Goal: Task Accomplishment & Management: Use online tool/utility

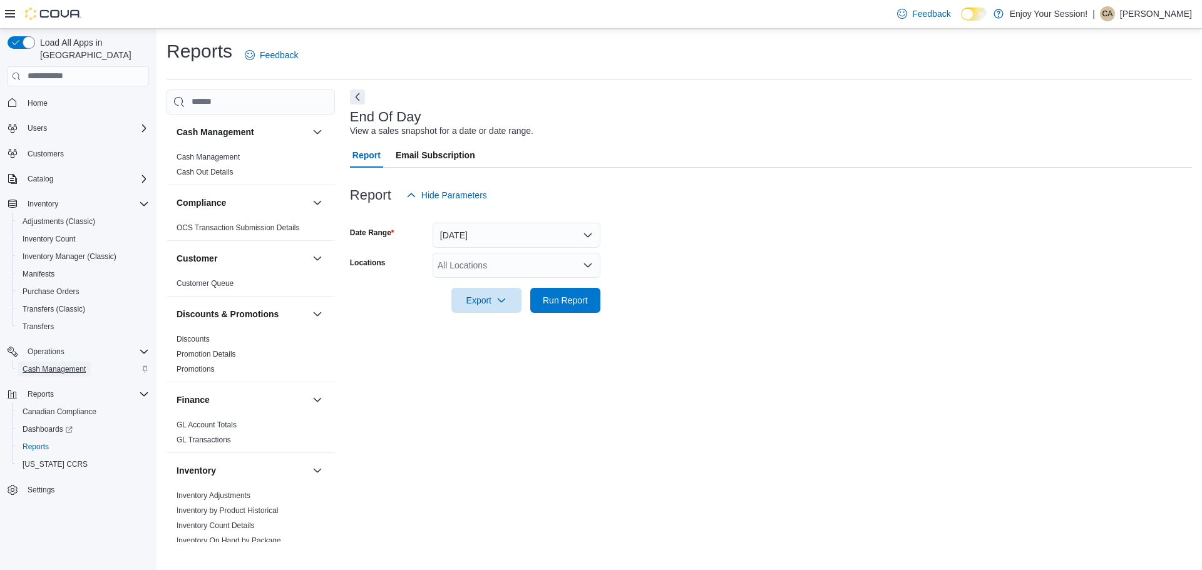
click at [62, 364] on span "Cash Management" at bounding box center [54, 369] width 63 height 10
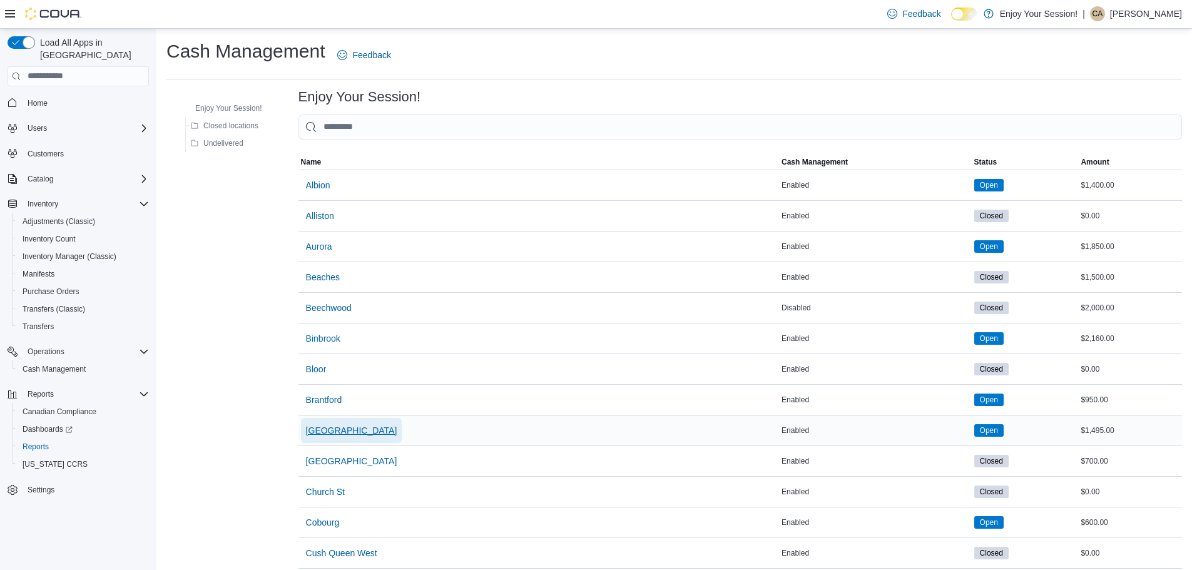
click at [320, 426] on span "[GEOGRAPHIC_DATA]" at bounding box center [351, 430] width 91 height 13
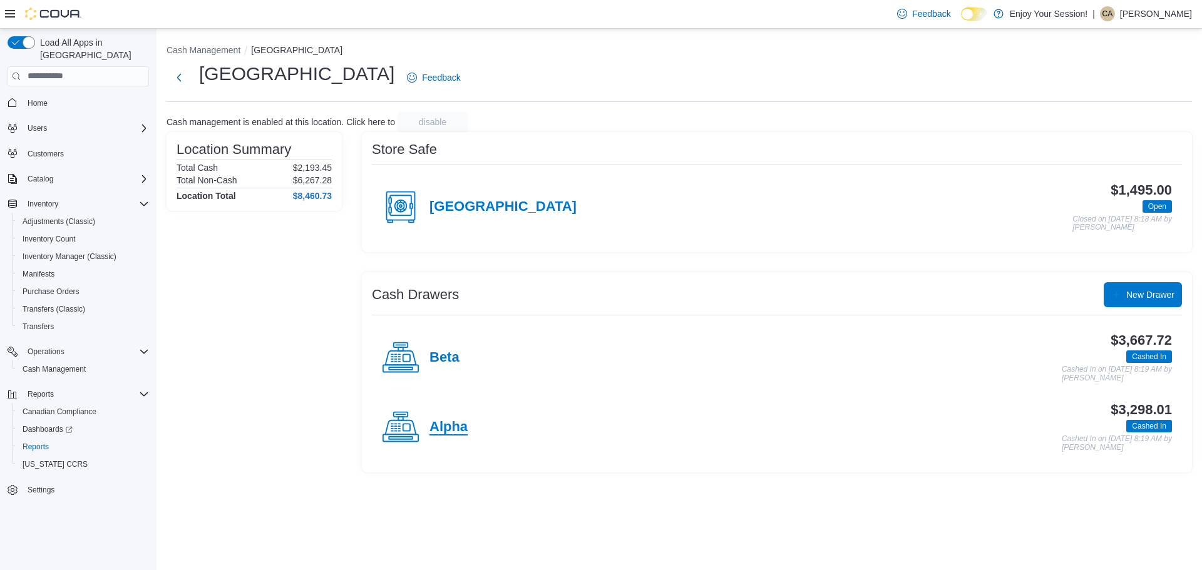
click at [454, 431] on h4 "Alpha" at bounding box center [448, 427] width 38 height 16
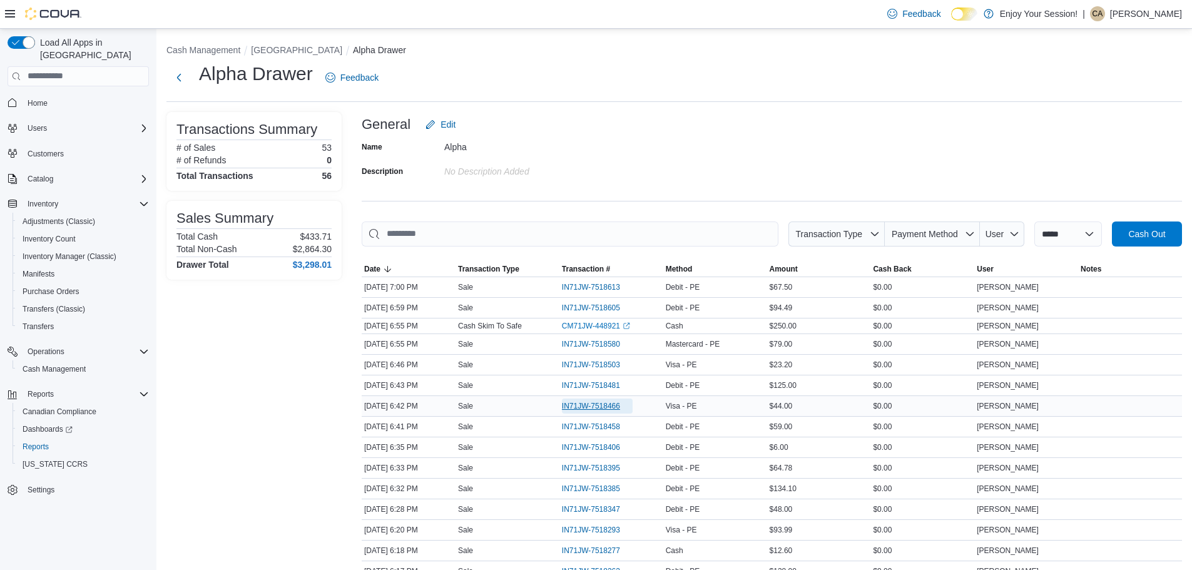
click at [620, 406] on span "IN71JW-7518466" at bounding box center [591, 406] width 58 height 10
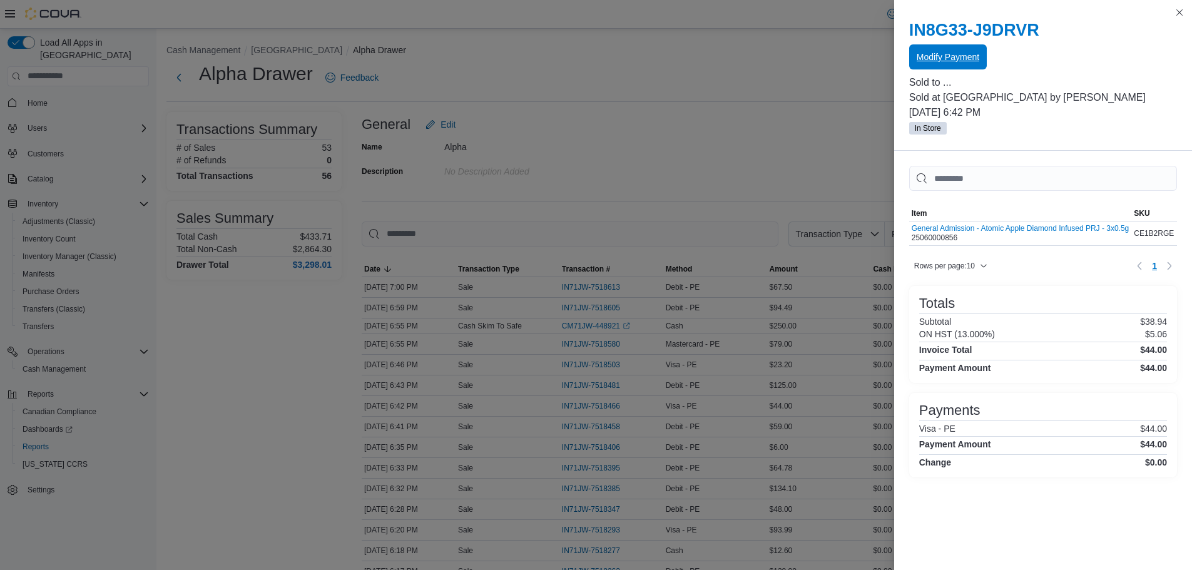
click at [920, 68] on span "Modify Payment" at bounding box center [948, 56] width 63 height 25
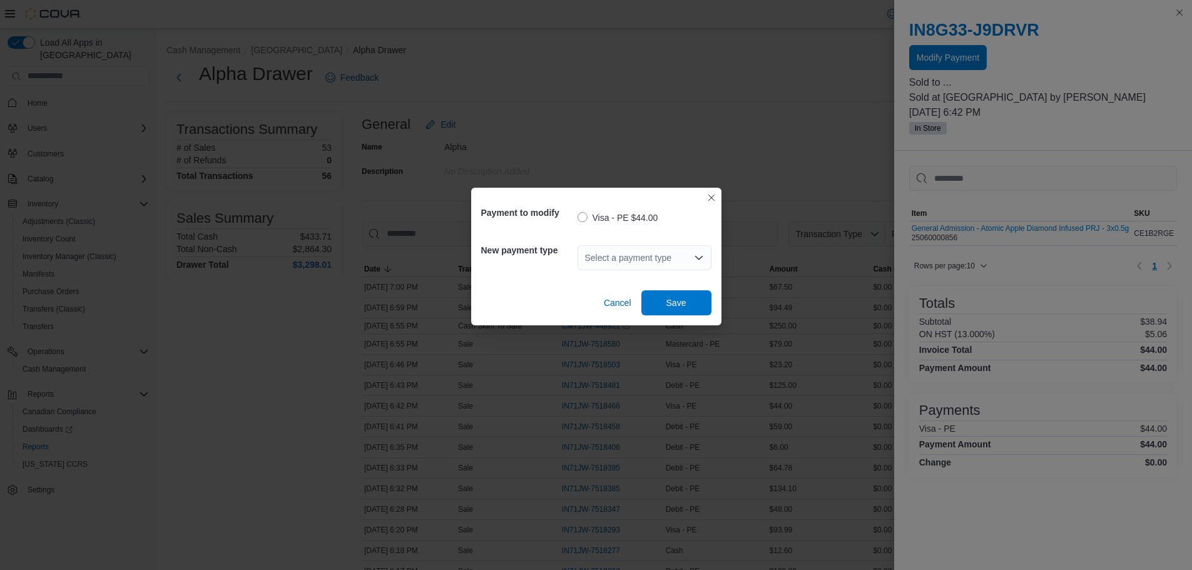
click at [694, 258] on icon "Open list of options" at bounding box center [699, 258] width 10 height 10
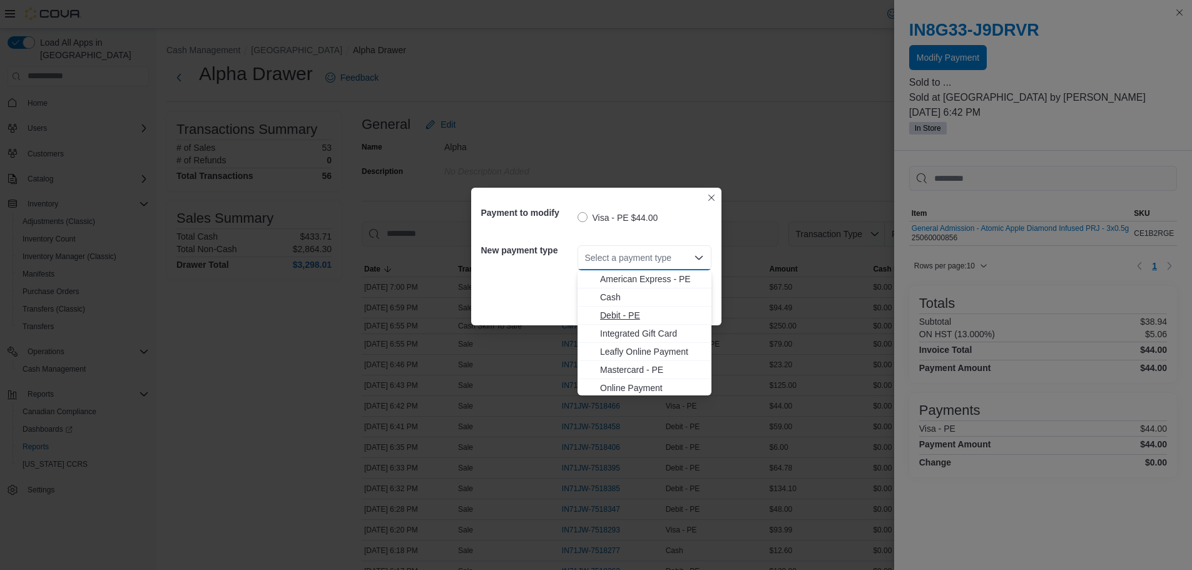
click at [625, 313] on span "Debit - PE" at bounding box center [652, 315] width 104 height 13
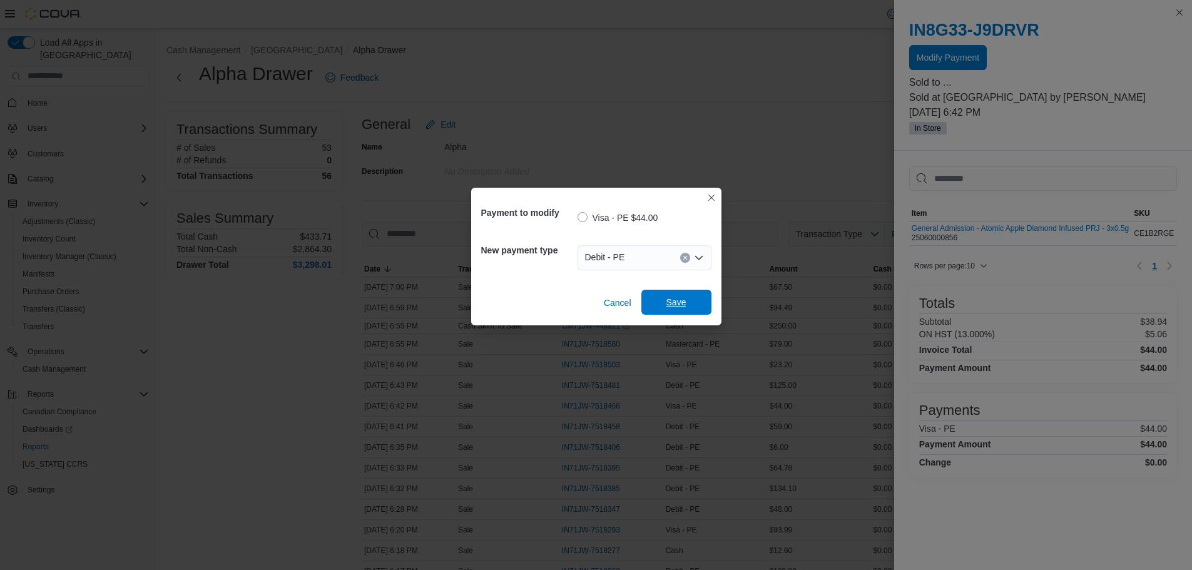
click at [681, 303] on span "Save" at bounding box center [677, 302] width 20 height 13
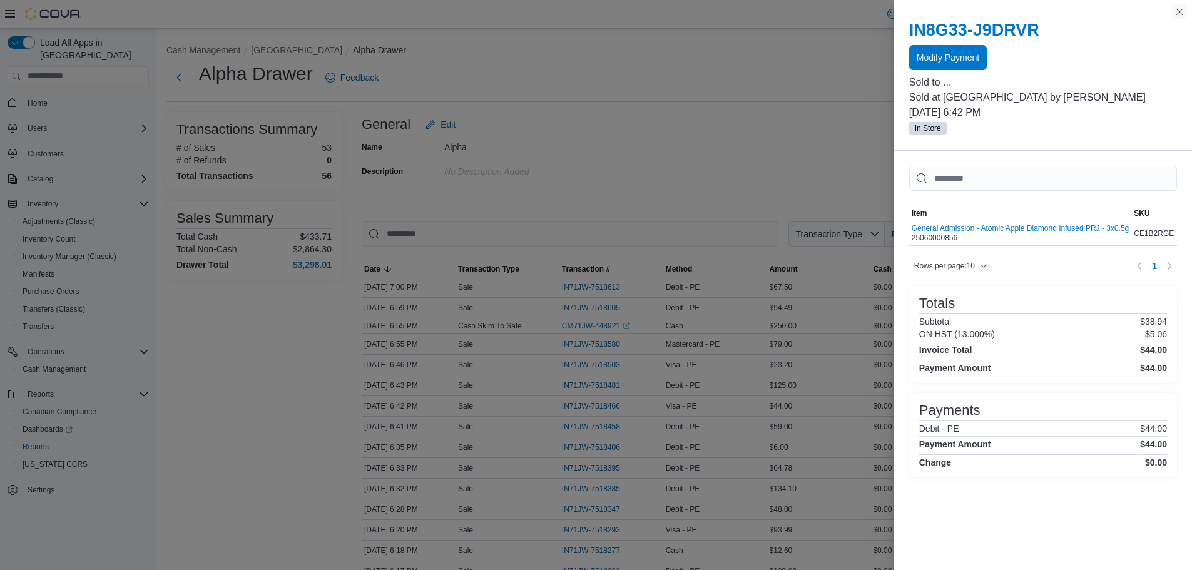
click at [1183, 15] on button "Close this dialog" at bounding box center [1179, 11] width 15 height 15
